Goal: Information Seeking & Learning: Learn about a topic

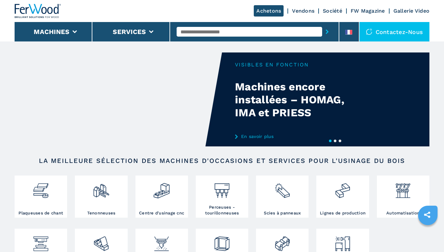
click at [241, 30] on input "text" at bounding box center [250, 32] width 146 height 10
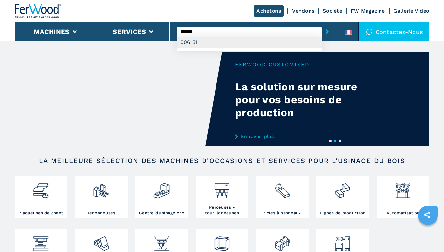
type input "******"
click at [236, 40] on div "006151" at bounding box center [250, 43] width 146 height 12
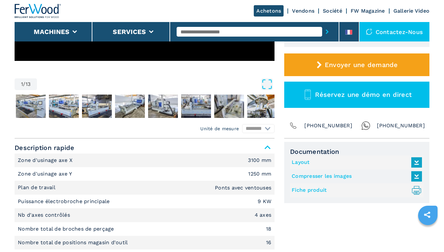
scroll to position [227, 0]
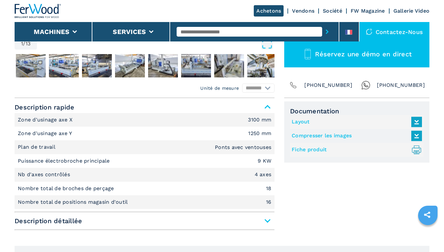
click at [321, 148] on link "Fiche produit .prefix__st0{stroke-linecap:round;stroke-linejoin:round}.prefix__…" at bounding box center [355, 150] width 127 height 11
click at [299, 132] on link "Compresser les images" at bounding box center [355, 136] width 127 height 11
click at [302, 122] on link "Layout" at bounding box center [355, 122] width 127 height 11
click at [237, 33] on input "text" at bounding box center [250, 32] width 146 height 10
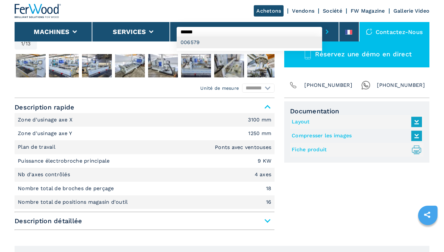
type input "******"
click at [243, 40] on div "006579" at bounding box center [250, 43] width 146 height 12
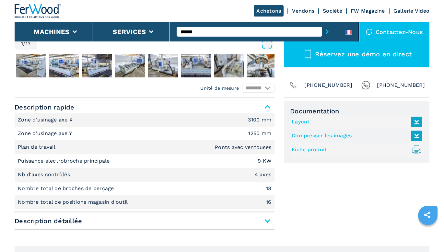
click at [328, 31] on icon "submit-button" at bounding box center [327, 32] width 3 height 5
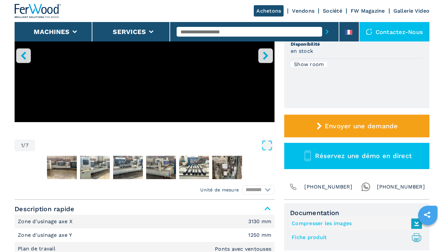
scroll to position [195, 0]
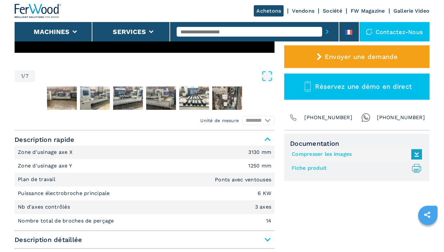
click at [304, 167] on link "Fiche produit .prefix__st0{stroke-linecap:round;stroke-linejoin:round}.prefix__…" at bounding box center [355, 168] width 127 height 11
click at [313, 153] on link "Compresser les images" at bounding box center [355, 154] width 127 height 11
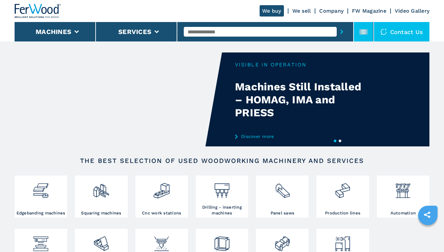
click at [362, 31] on rect at bounding box center [364, 32] width 8 height 6
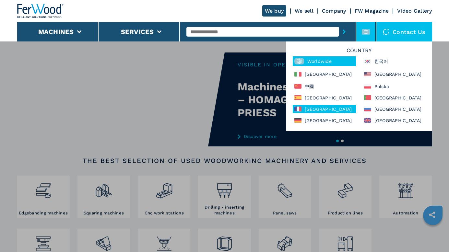
click at [315, 107] on div "[GEOGRAPHIC_DATA]" at bounding box center [324, 109] width 63 height 8
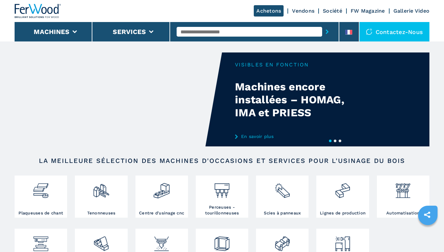
click at [255, 33] on input "text" at bounding box center [250, 32] width 146 height 10
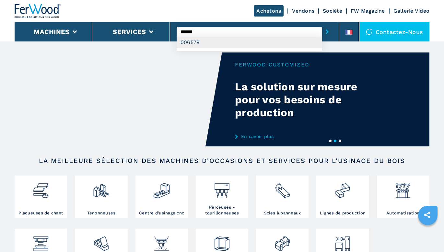
type input "******"
click at [247, 41] on div "006579" at bounding box center [250, 43] width 146 height 12
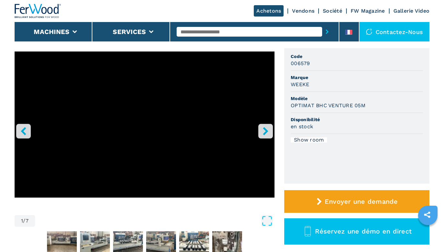
scroll to position [65, 0]
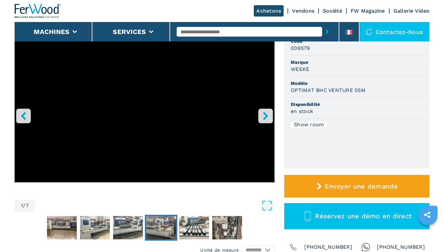
click at [159, 230] on img "Go to Slide 5" at bounding box center [161, 227] width 30 height 23
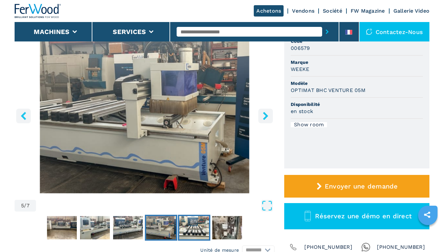
click at [186, 227] on img "Go to Slide 6" at bounding box center [194, 227] width 30 height 23
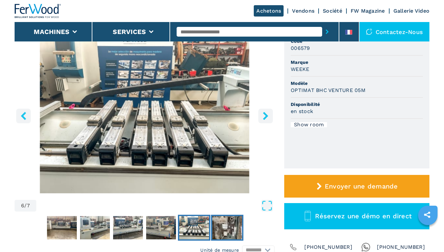
click at [220, 228] on img "Go to Slide 7" at bounding box center [227, 227] width 30 height 23
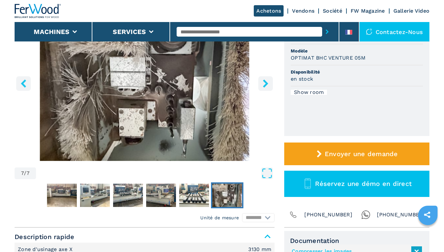
scroll to position [0, 0]
